Goal: Task Accomplishment & Management: Complete application form

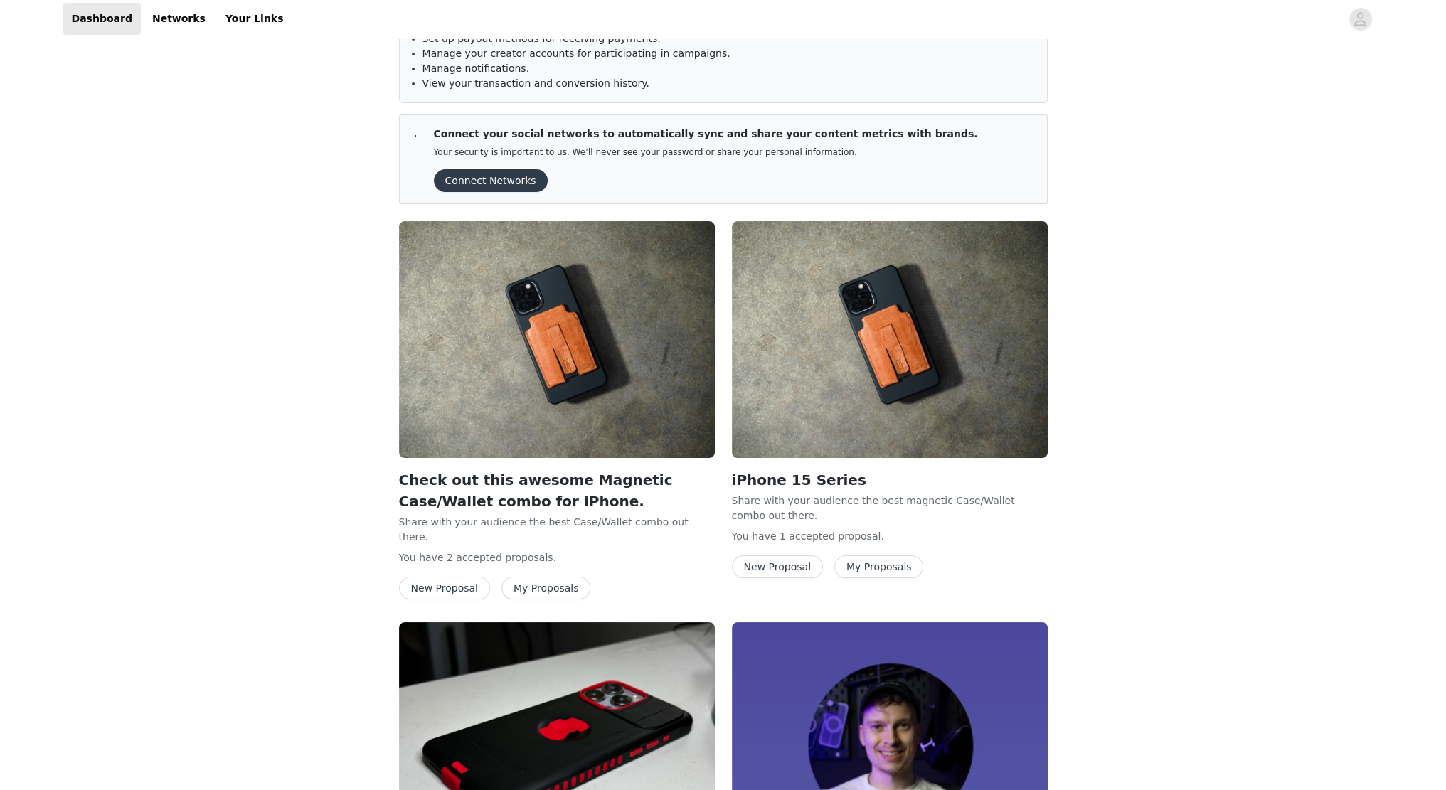
scroll to position [285, 0]
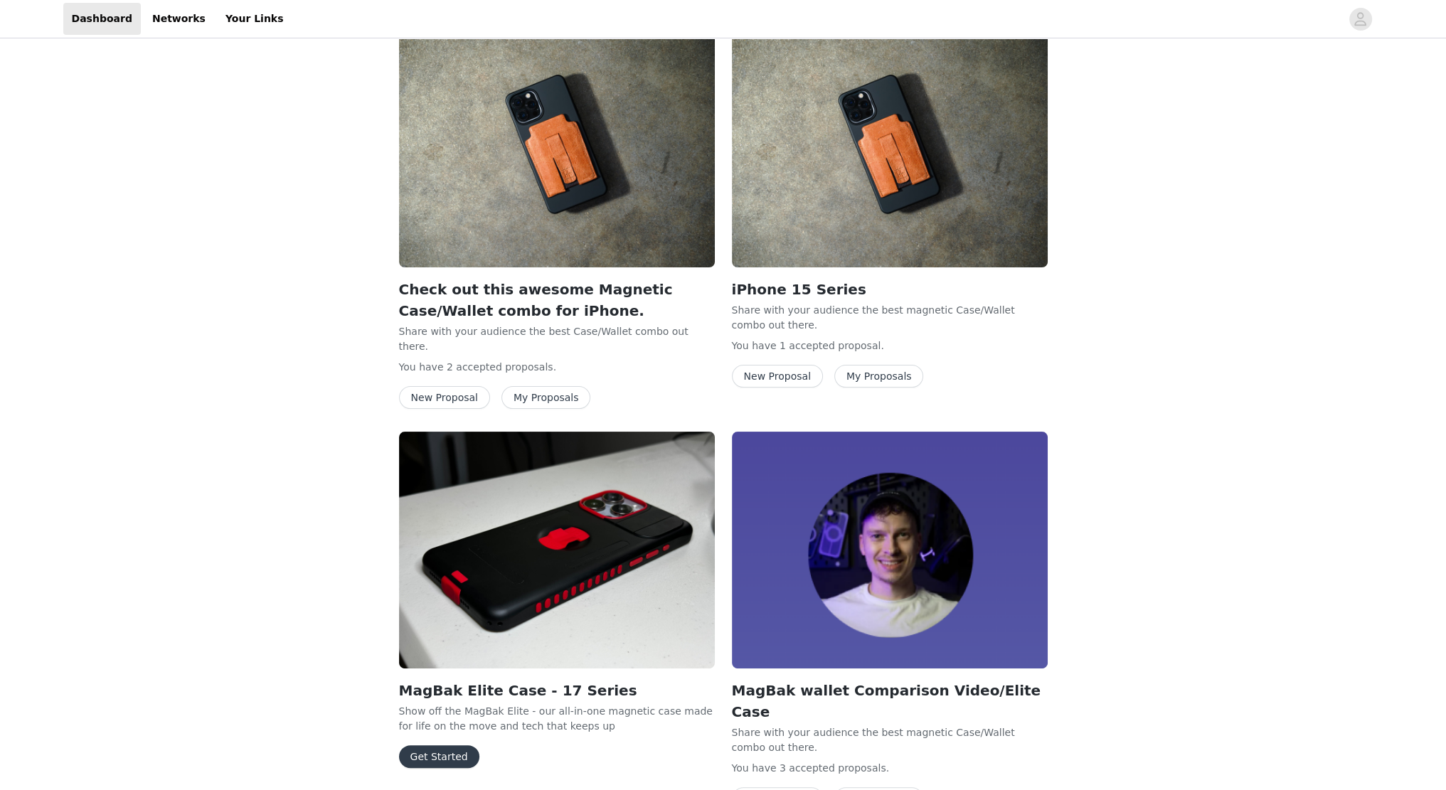
click at [350, 531] on div "Please verify your account. Verify Now This allows you to: Manage your shipping…" at bounding box center [723, 531] width 1446 height 1548
click at [444, 745] on button "Get Started" at bounding box center [439, 756] width 80 height 23
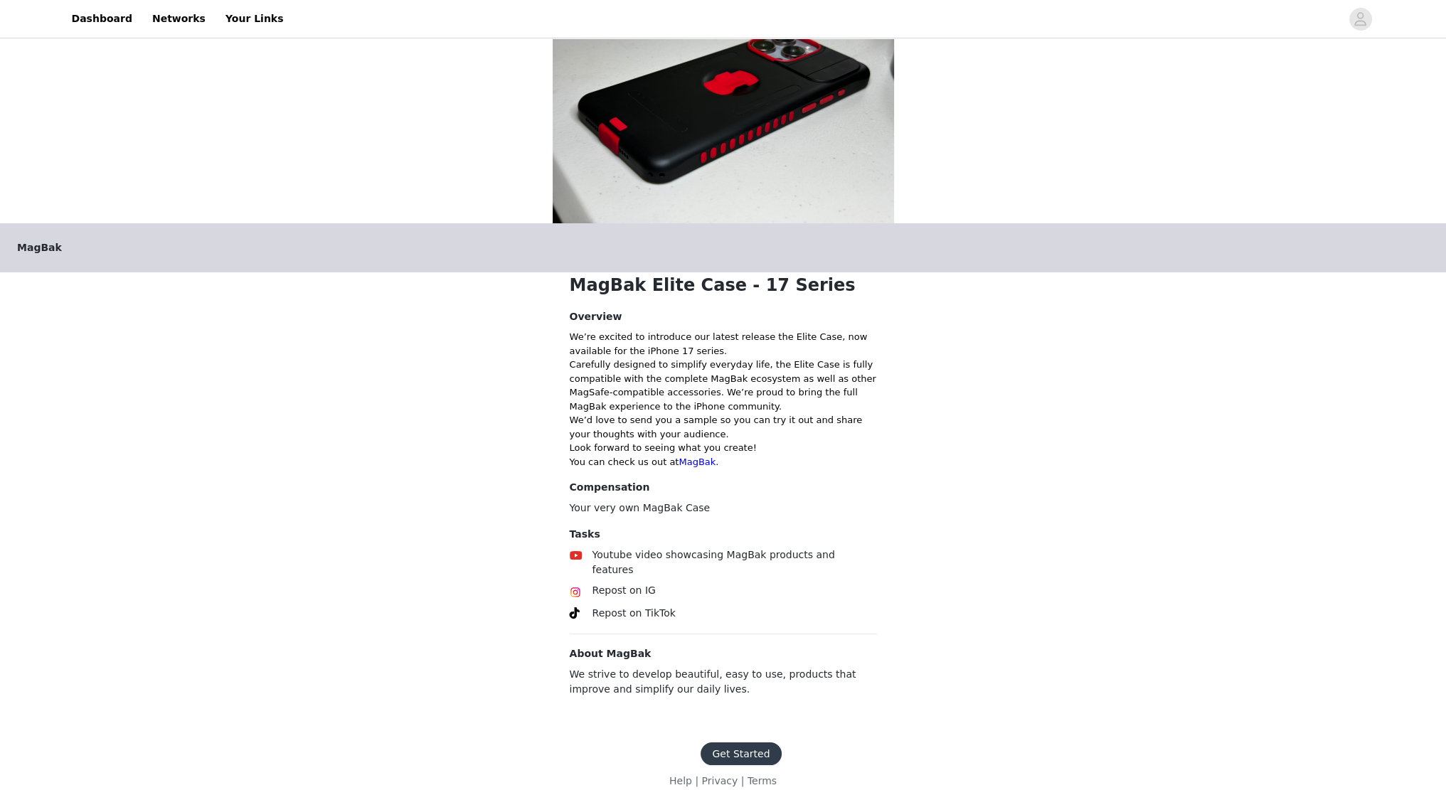
scroll to position [77, 0]
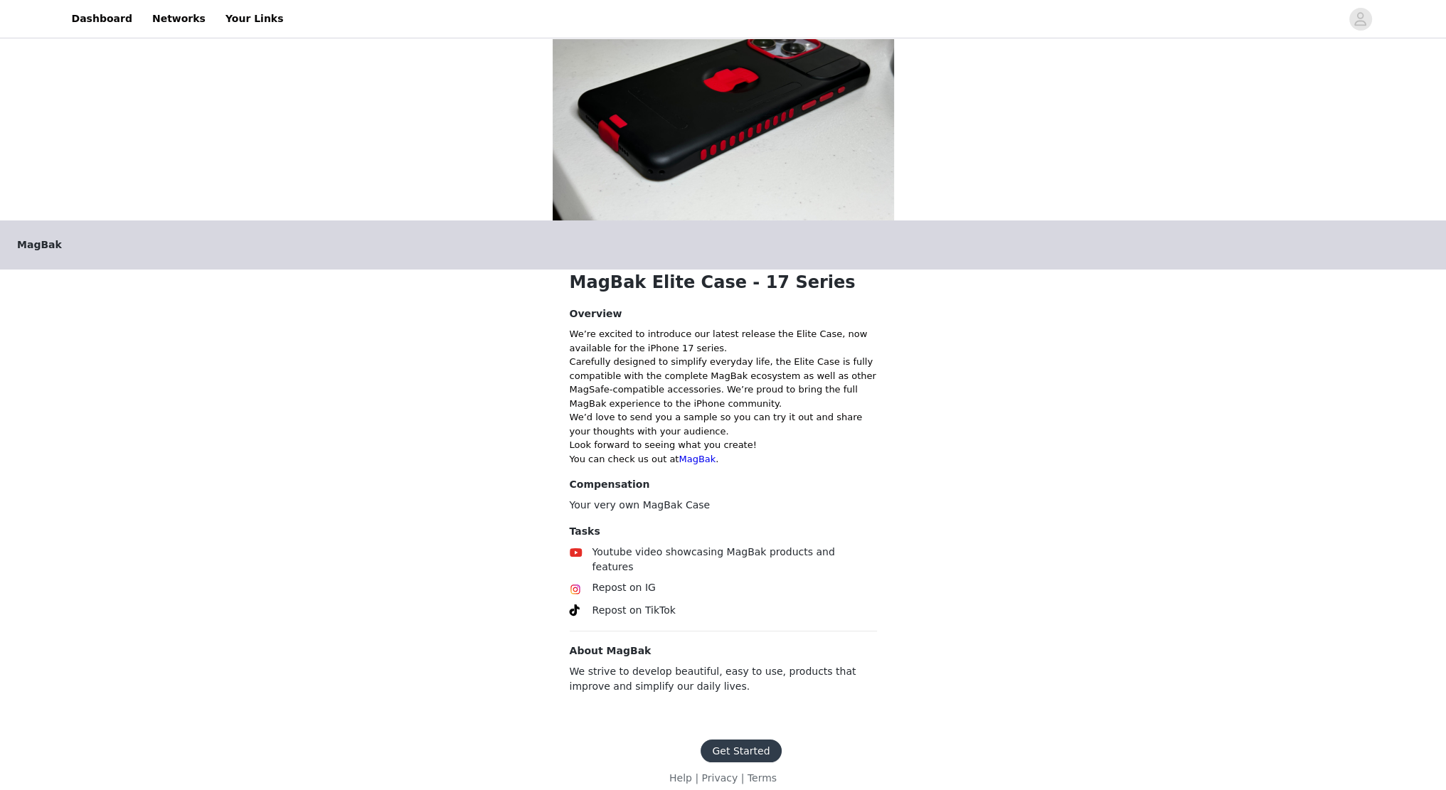
click at [740, 740] on button "Get Started" at bounding box center [741, 751] width 80 height 23
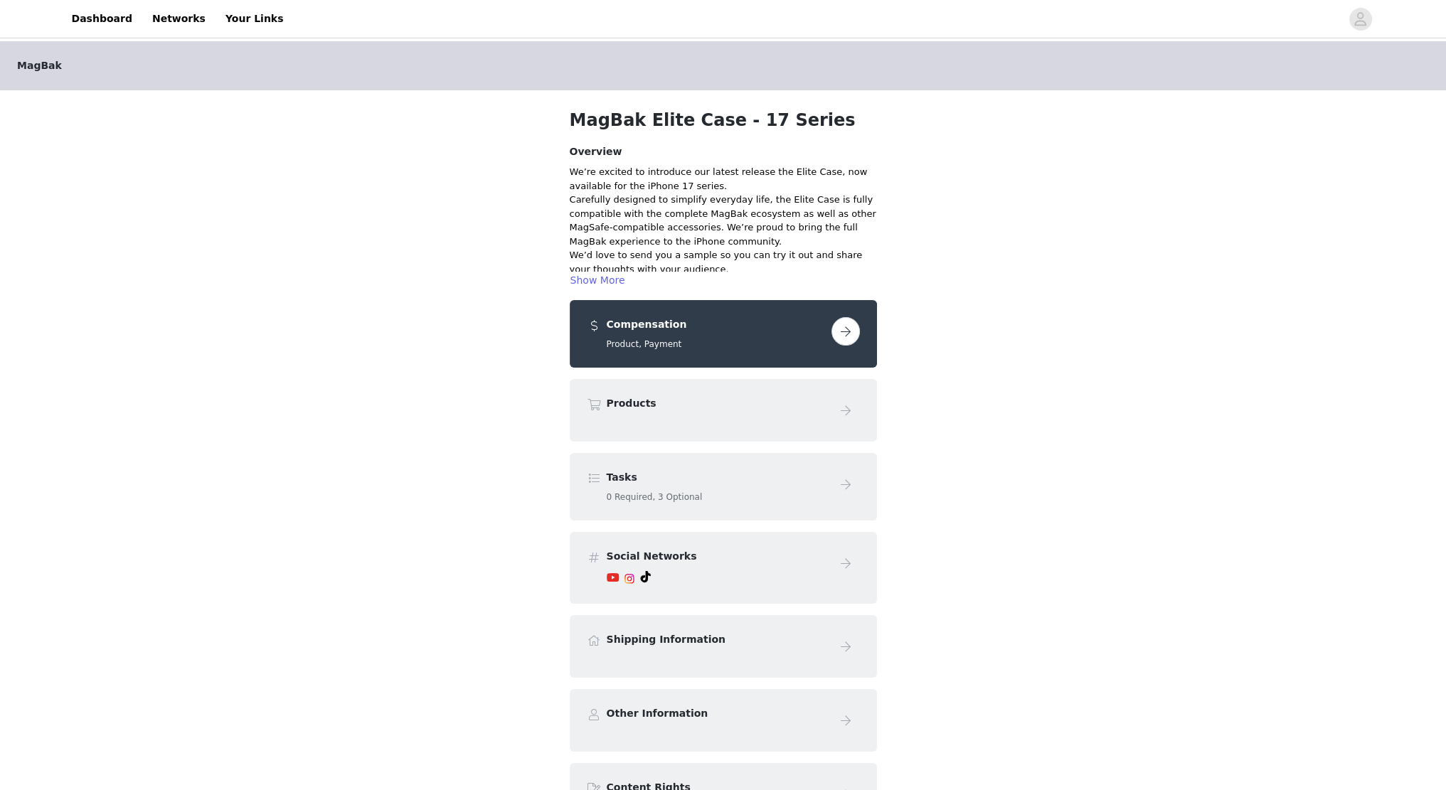
click at [846, 327] on button "button" at bounding box center [846, 331] width 28 height 28
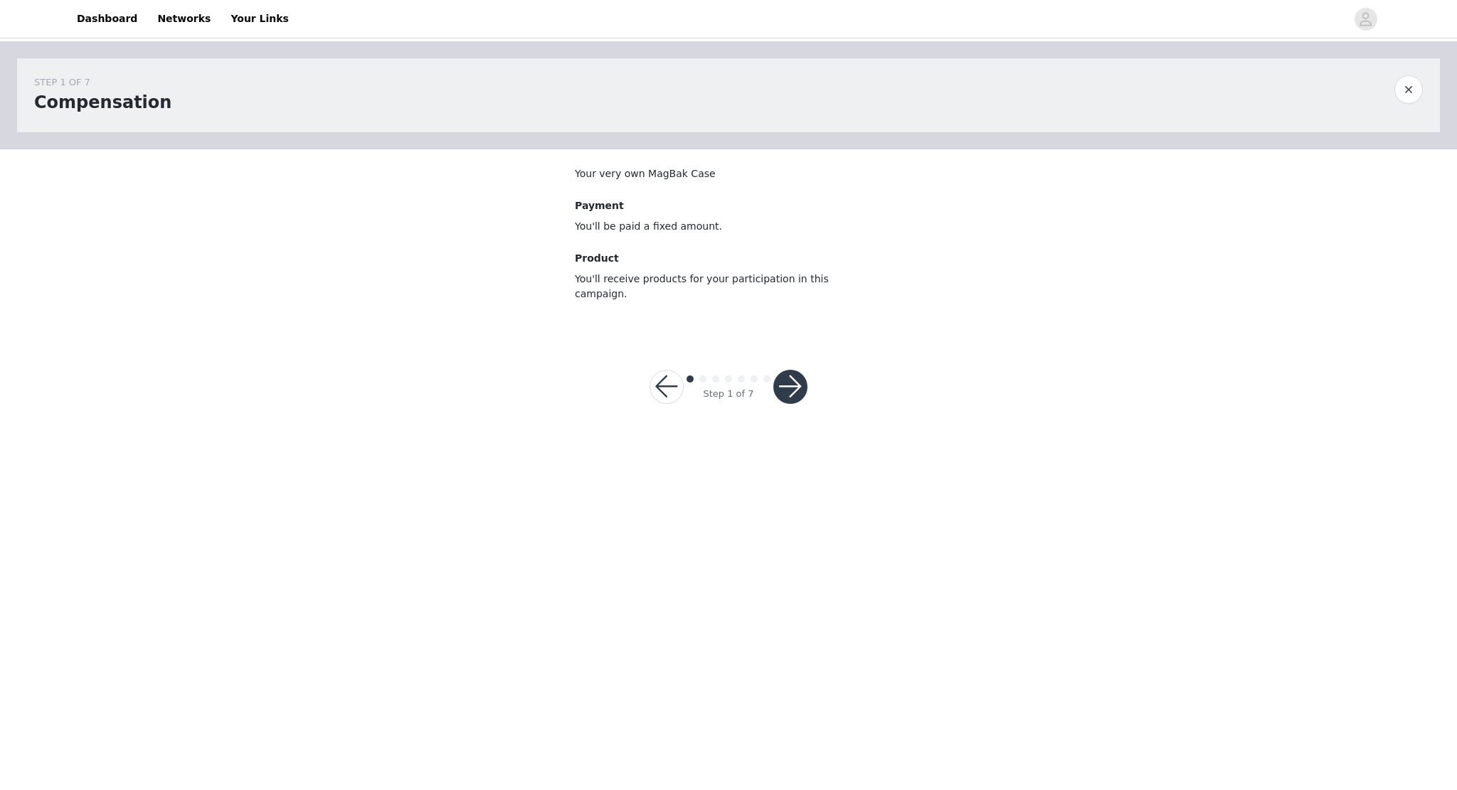
click at [802, 379] on button "button" at bounding box center [790, 387] width 34 height 34
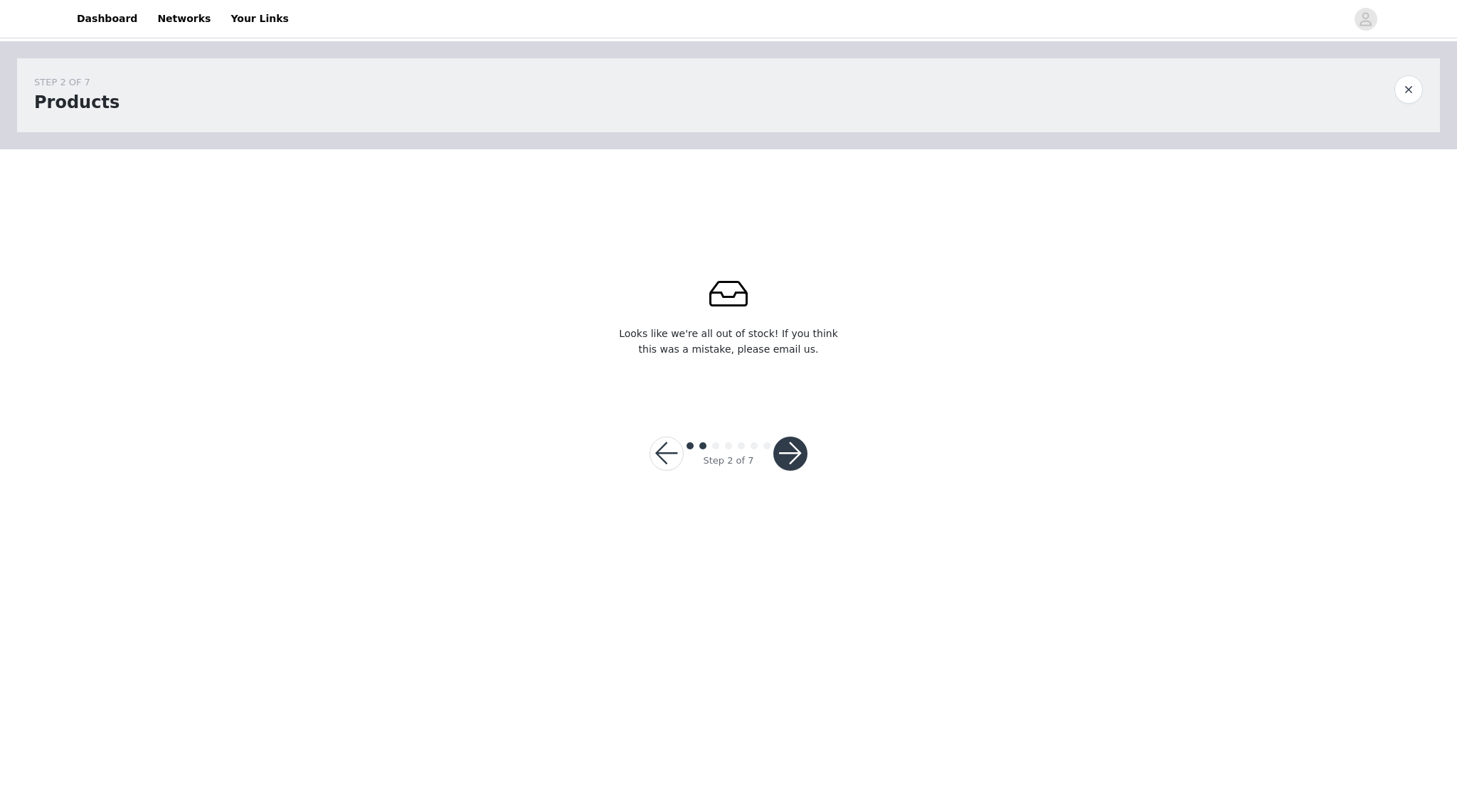
click at [787, 446] on button "button" at bounding box center [790, 454] width 34 height 34
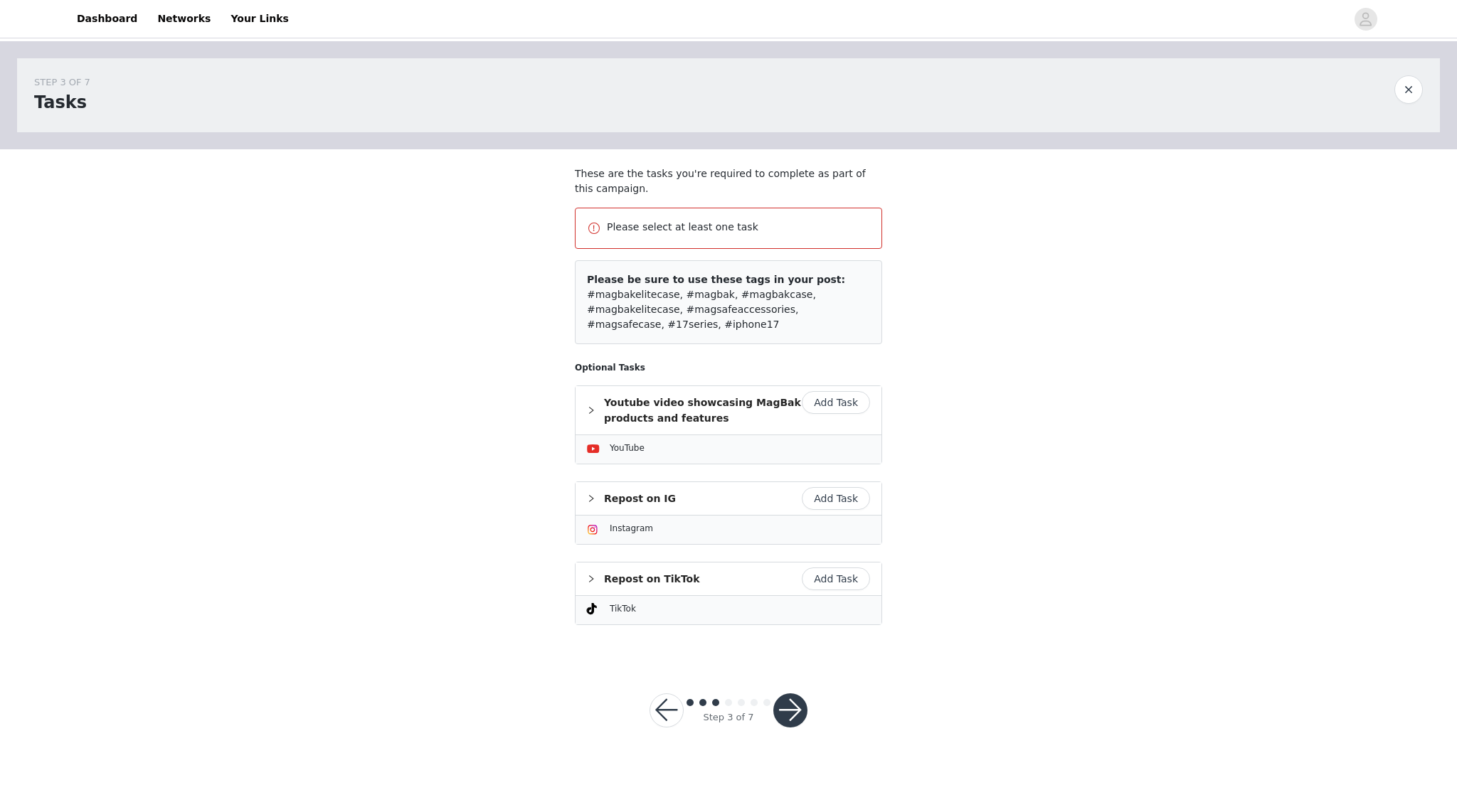
click at [831, 391] on button "Add Task" at bounding box center [836, 402] width 68 height 23
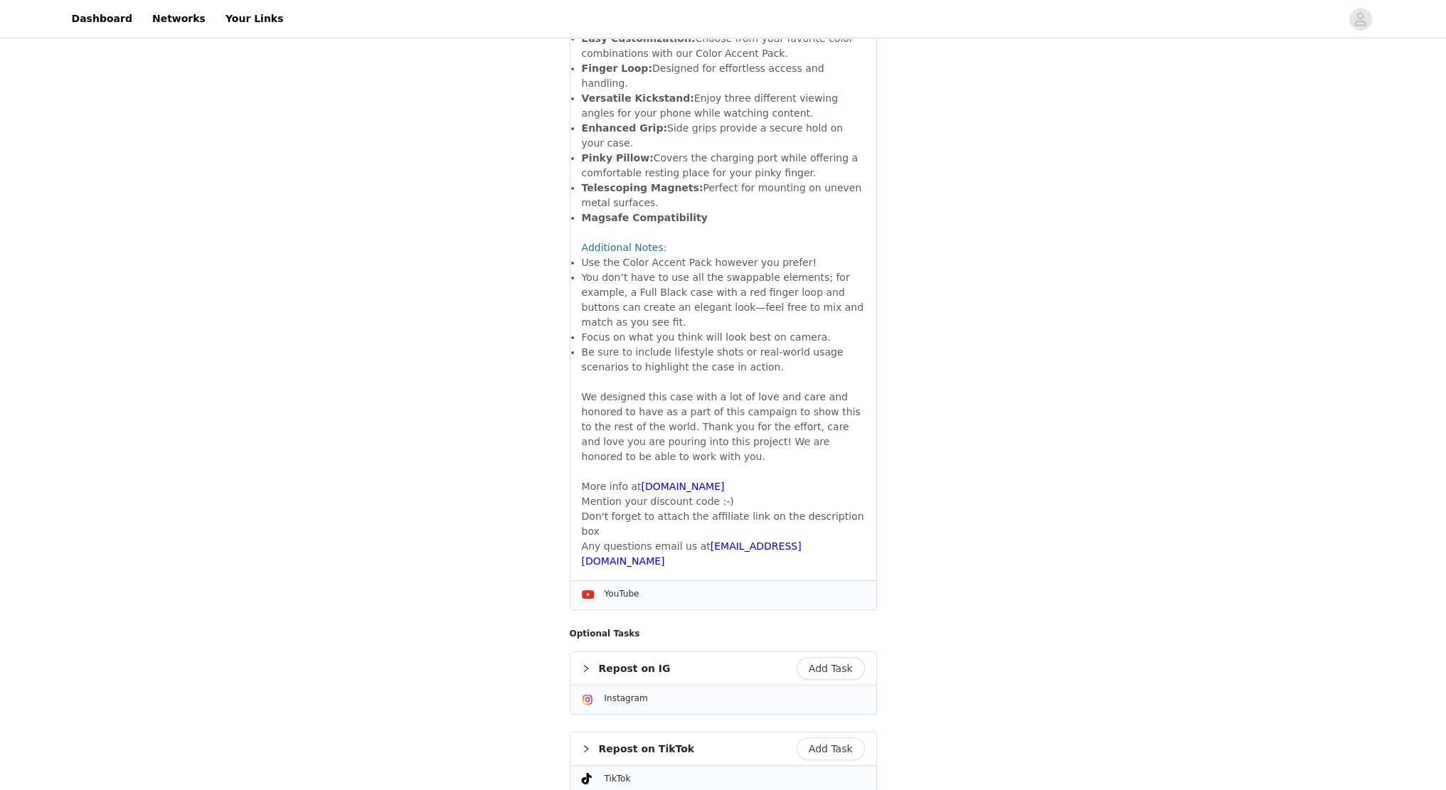
scroll to position [438, 0]
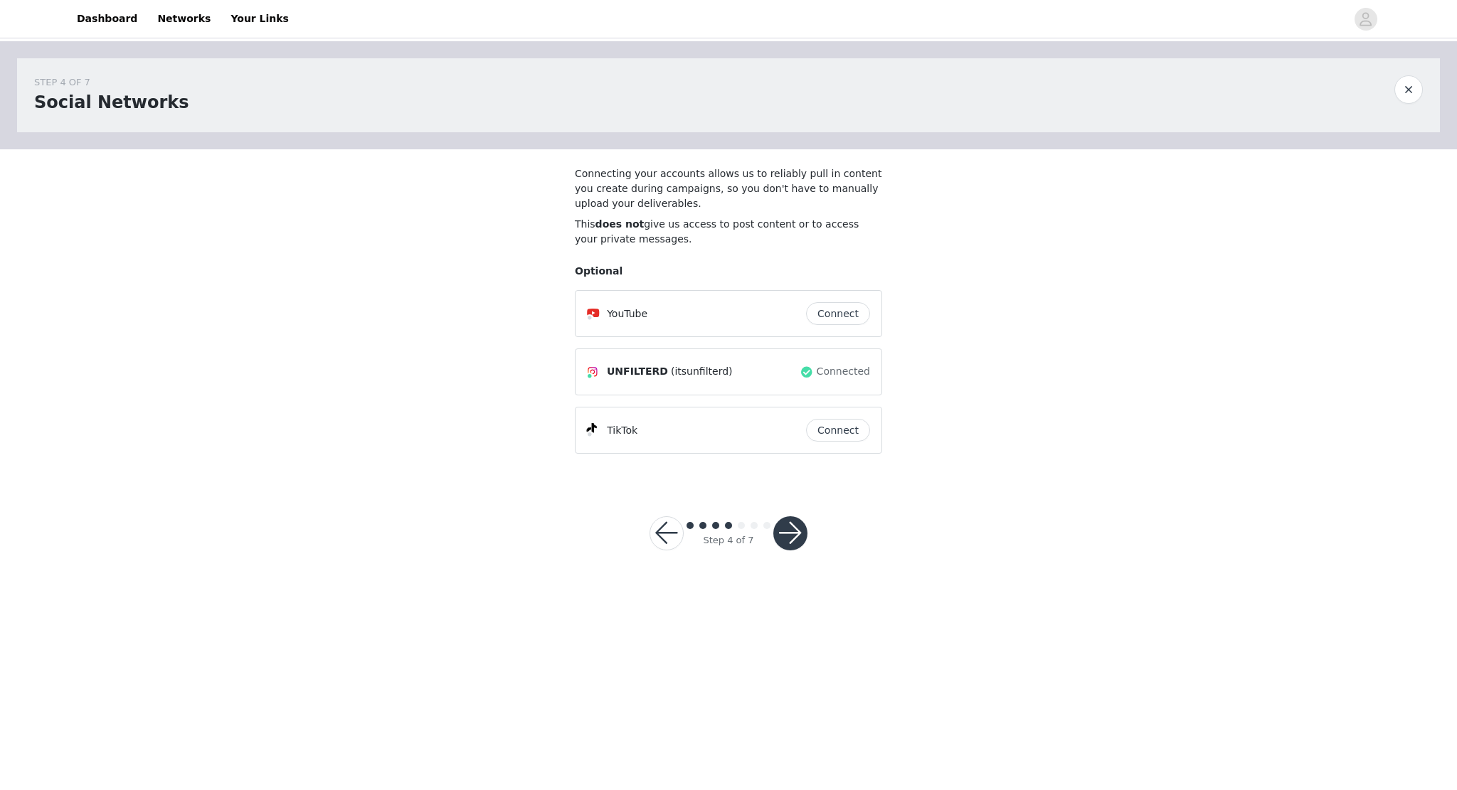
click at [799, 530] on button "button" at bounding box center [790, 533] width 34 height 34
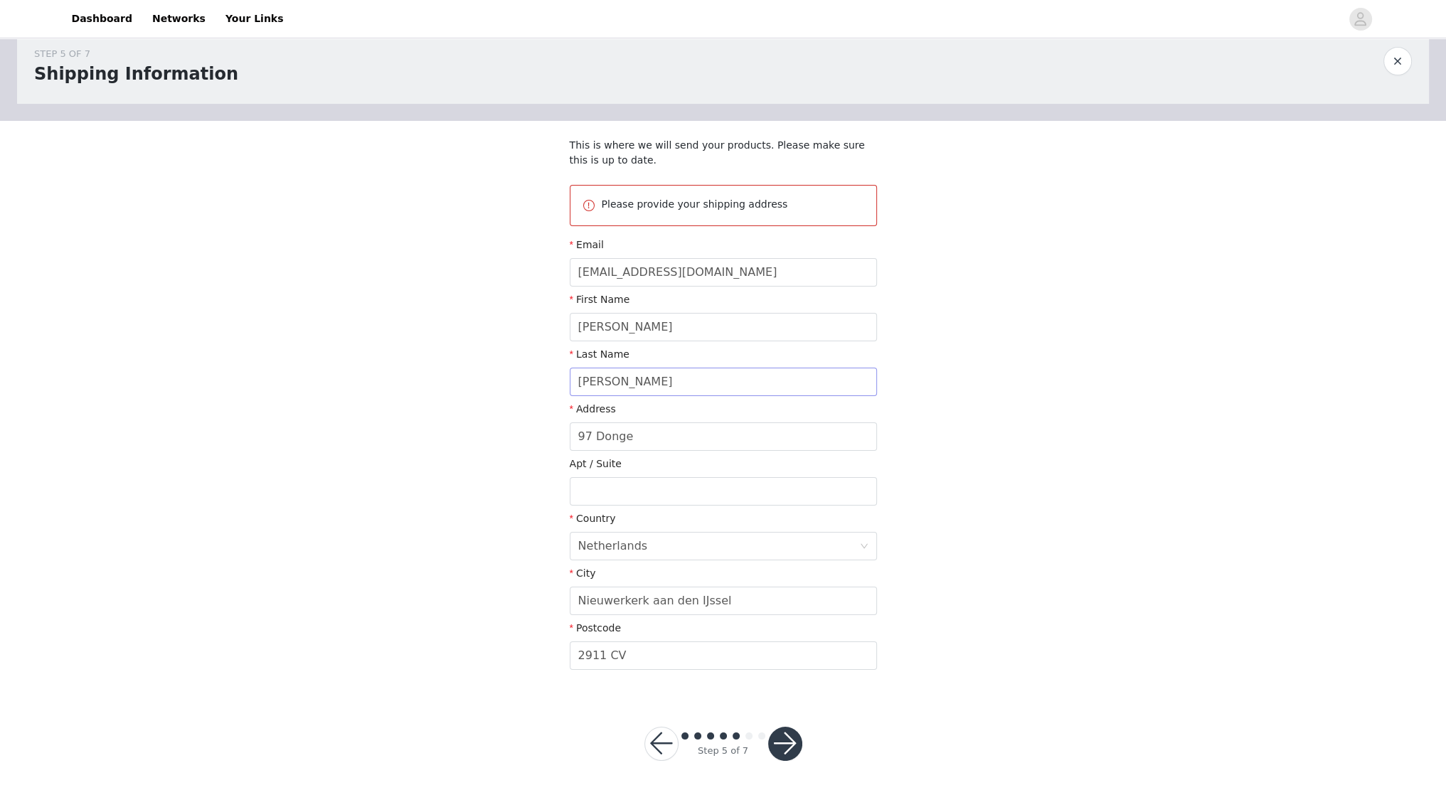
scroll to position [32, 0]
click at [785, 740] on button "button" at bounding box center [785, 740] width 34 height 34
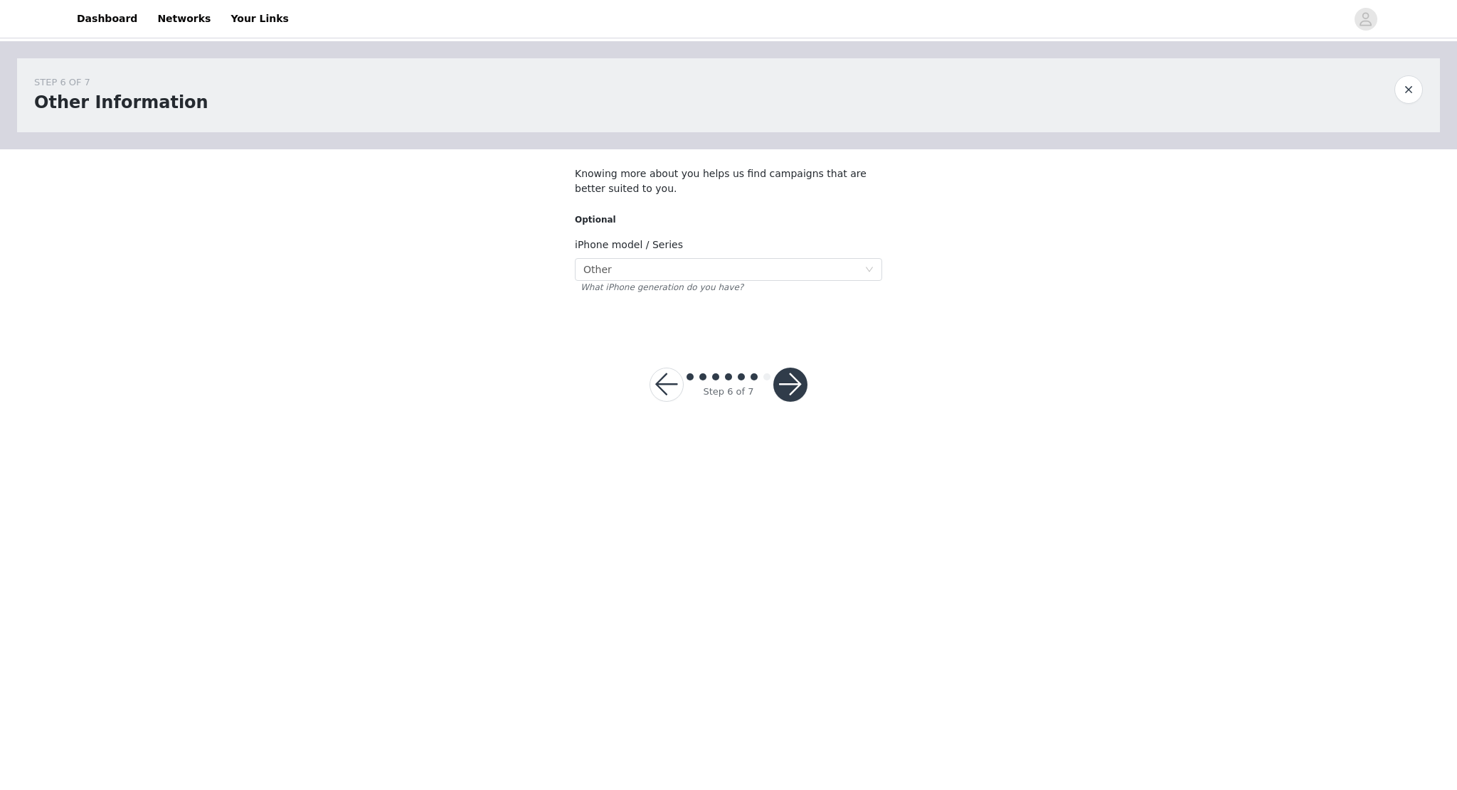
click at [800, 387] on button "button" at bounding box center [790, 385] width 34 height 34
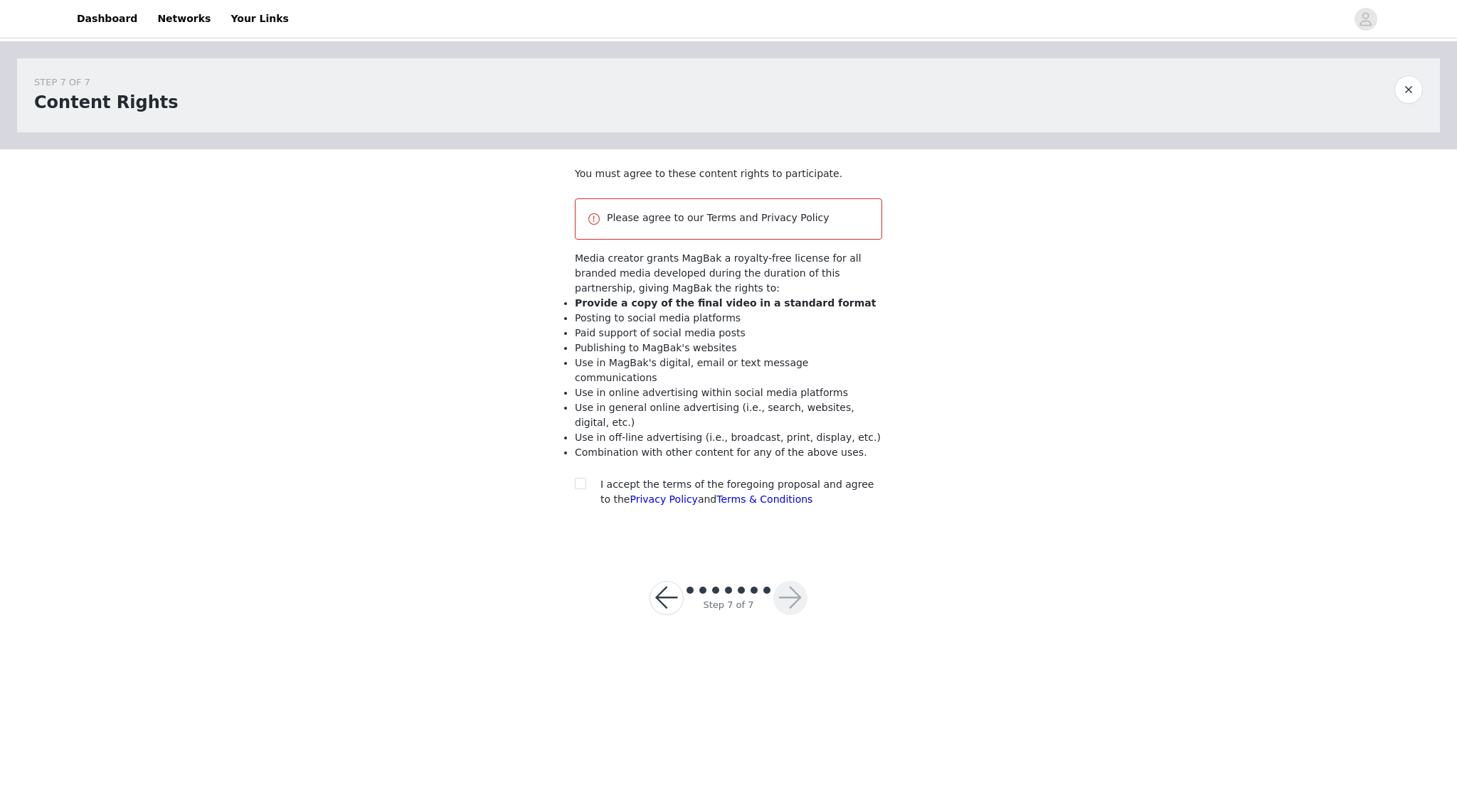
click at [654, 479] on span "I accept the terms of the foregoing proposal and agree to the Privacy Policy an…" at bounding box center [736, 492] width 273 height 26
click at [589, 477] on div at bounding box center [585, 484] width 20 height 15
click at [583, 478] on input "checkbox" at bounding box center [580, 483] width 10 height 10
checkbox input "true"
click at [800, 581] on button "button" at bounding box center [790, 598] width 34 height 34
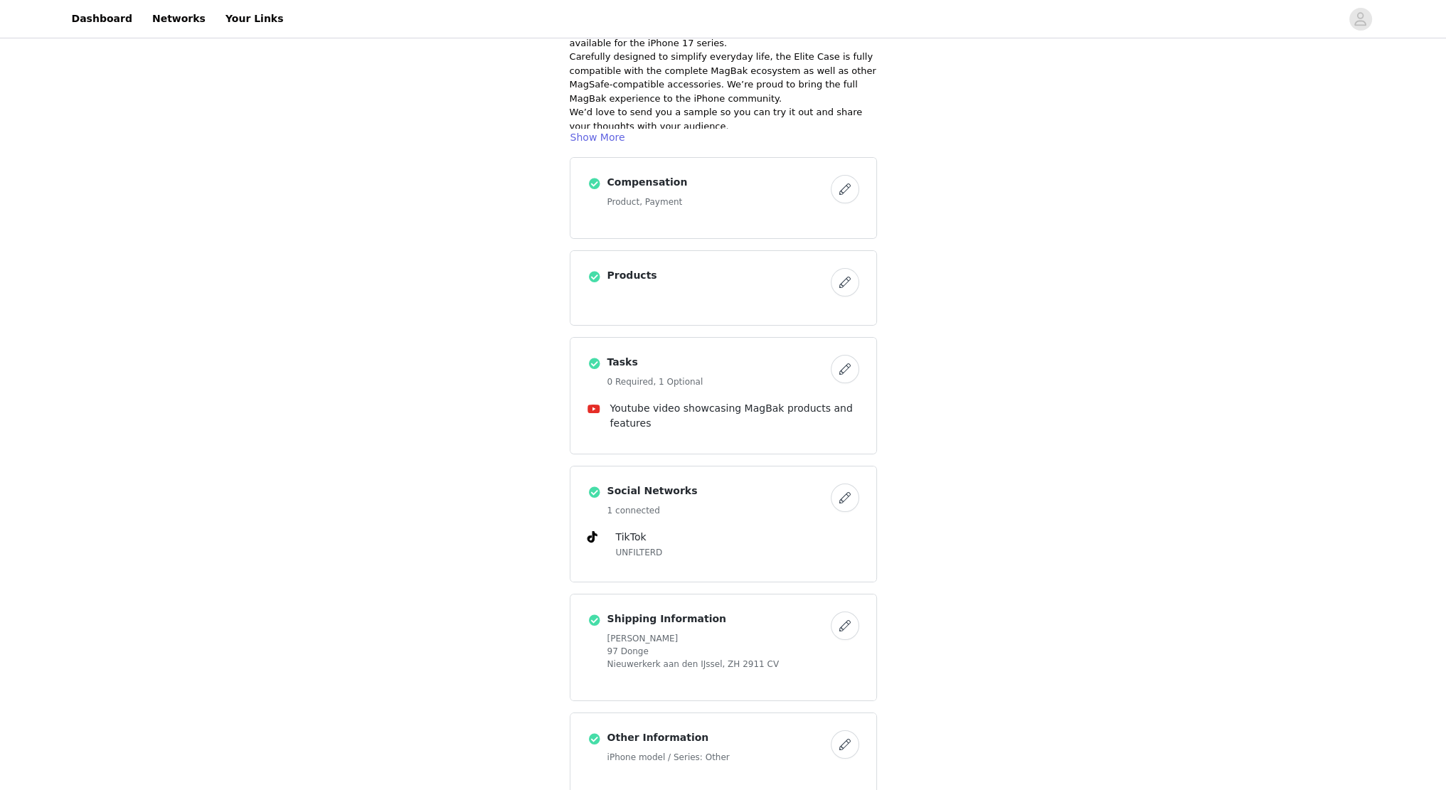
scroll to position [352, 0]
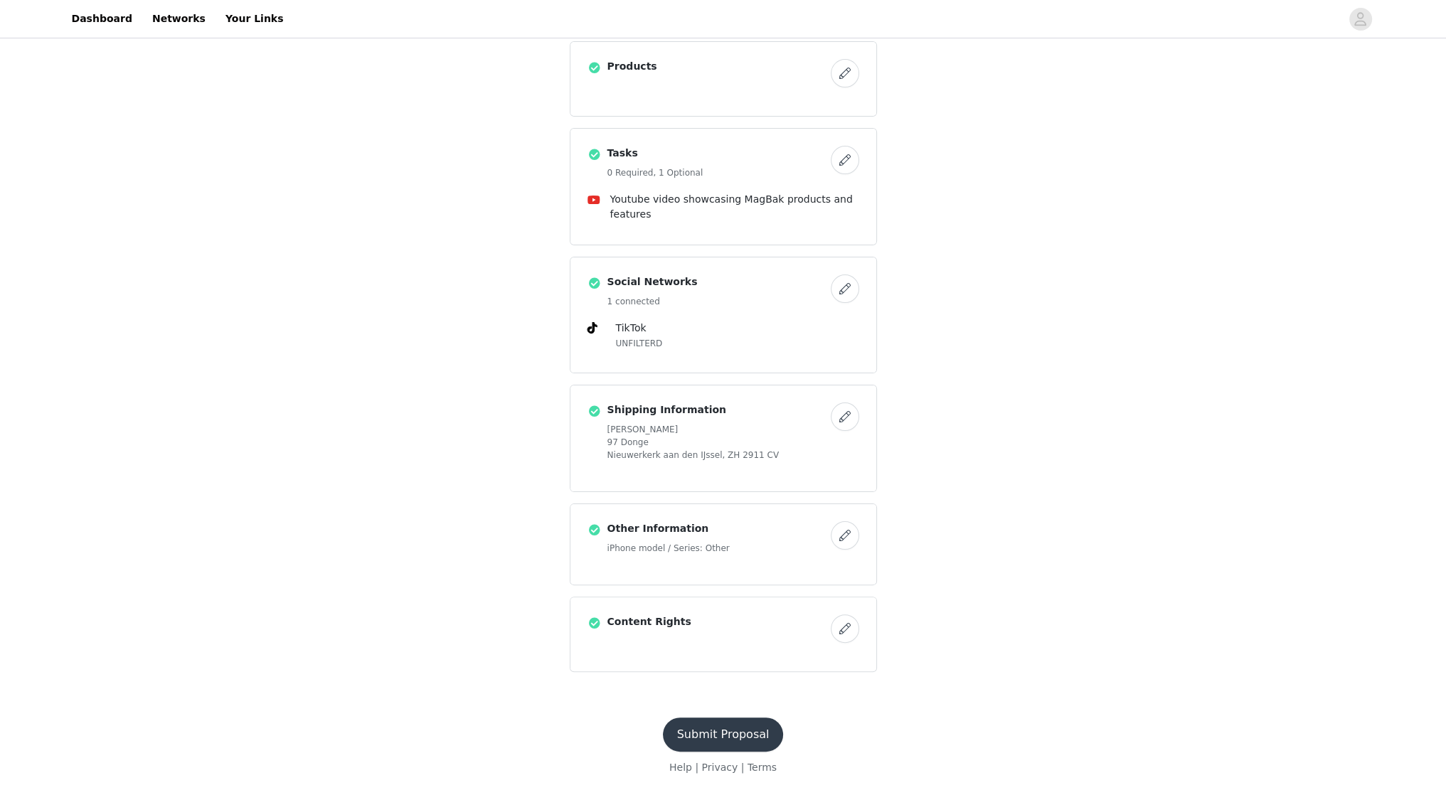
click at [717, 727] on button "Submit Proposal" at bounding box center [723, 735] width 121 height 34
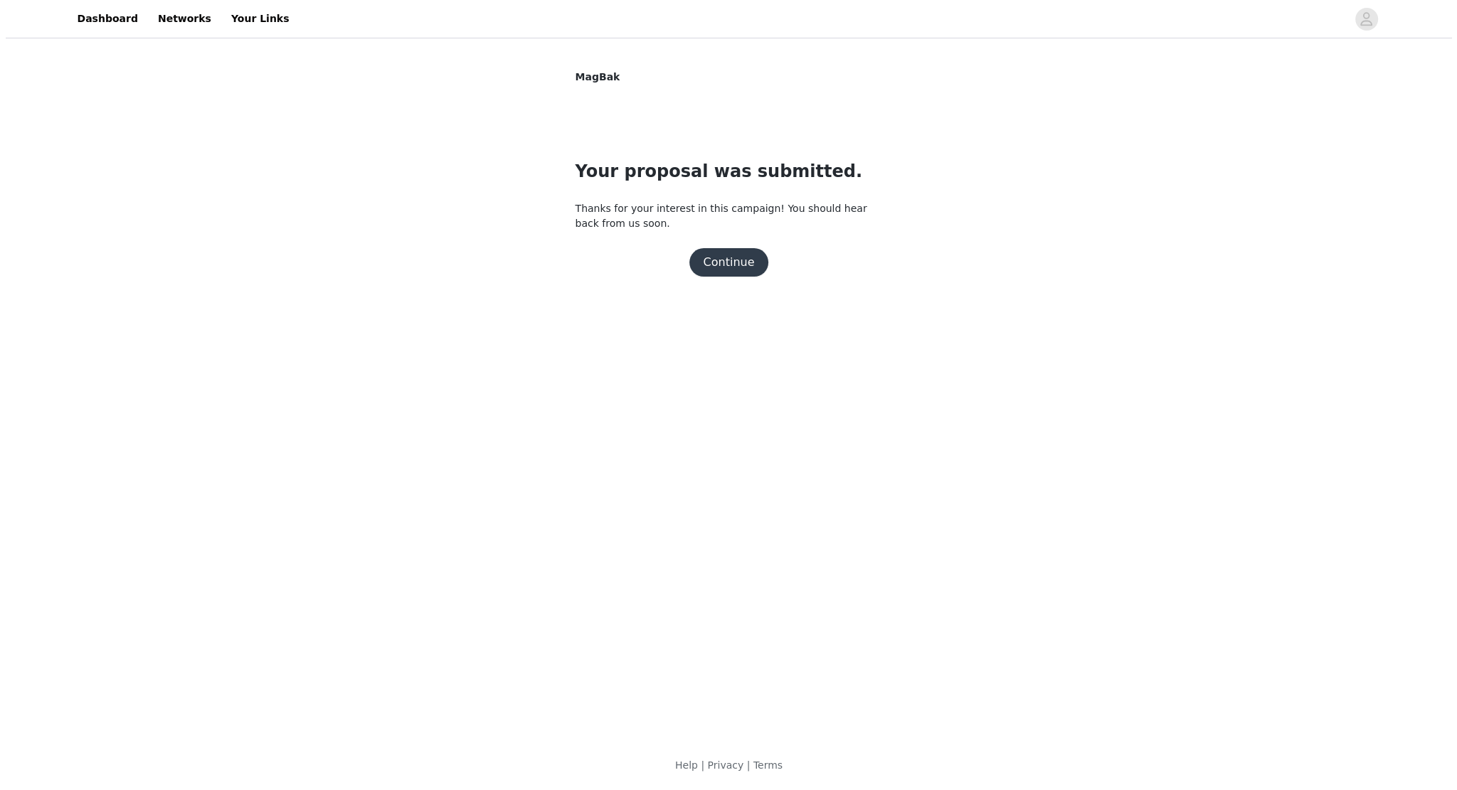
scroll to position [0, 0]
